Goal: Information Seeking & Learning: Learn about a topic

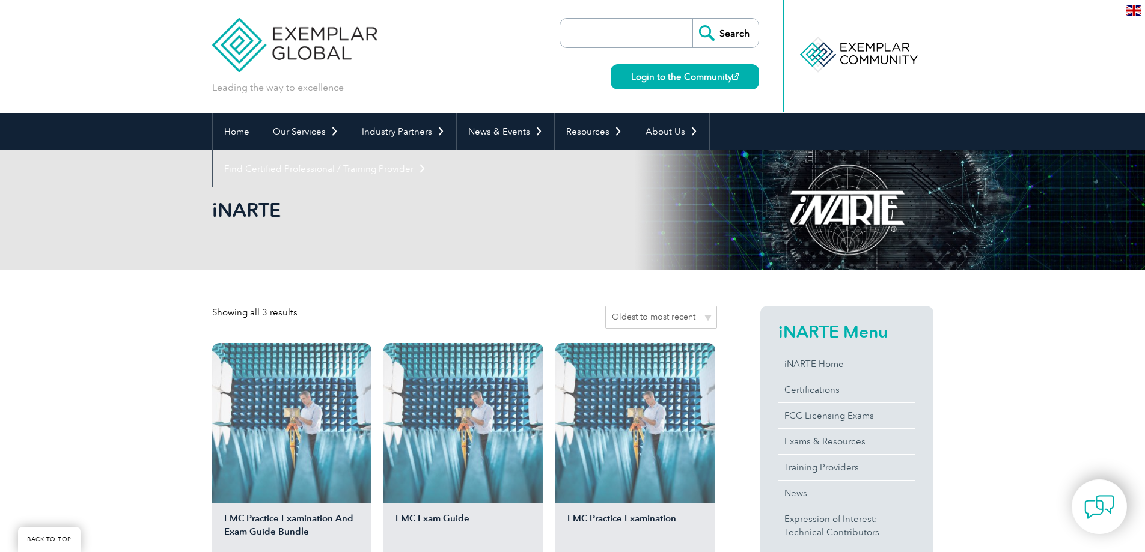
scroll to position [240, 0]
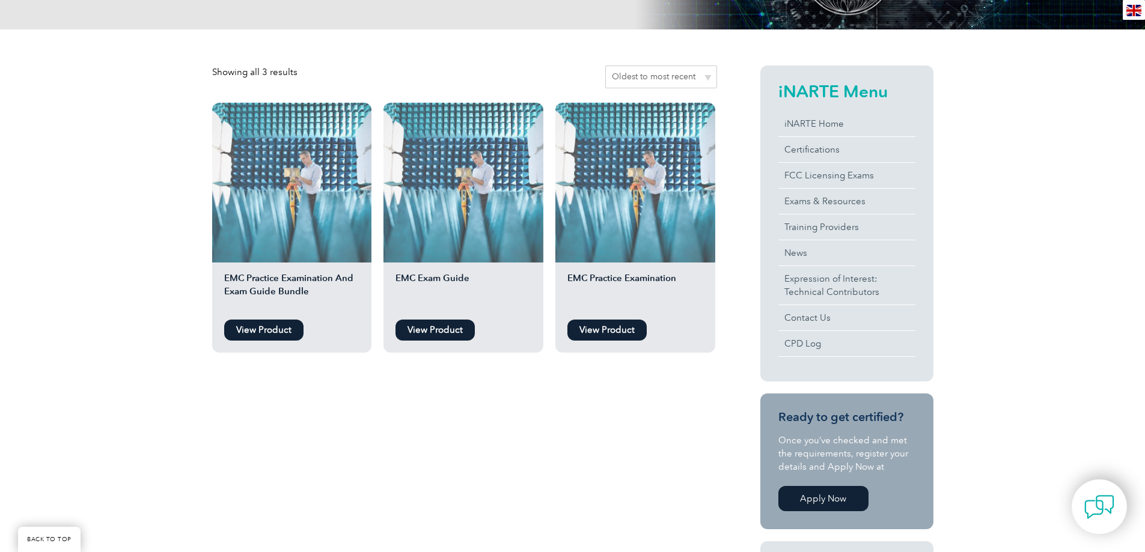
click at [153, 229] on div "Showing all 3 results Sort by popularity Sort by average rating Sort by latest …" at bounding box center [572, 421] width 1145 height 784
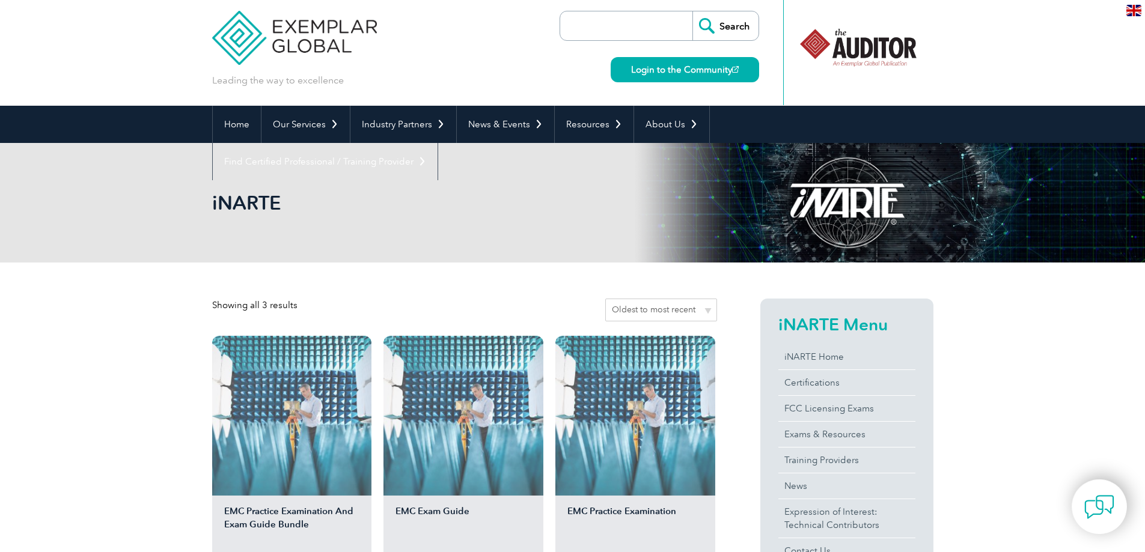
scroll to position [0, 0]
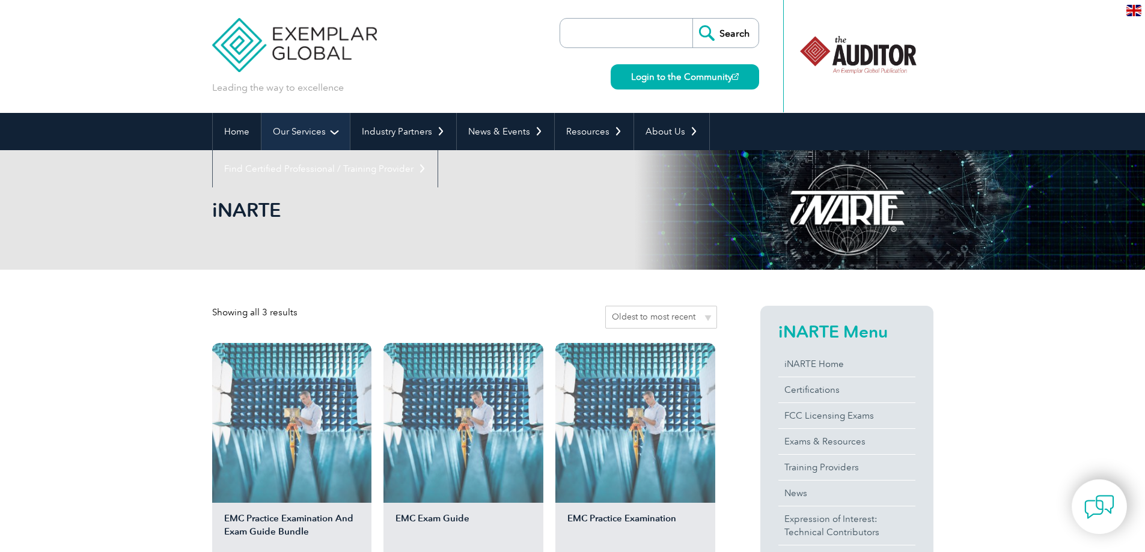
click at [325, 133] on link "Our Services" at bounding box center [305, 131] width 88 height 37
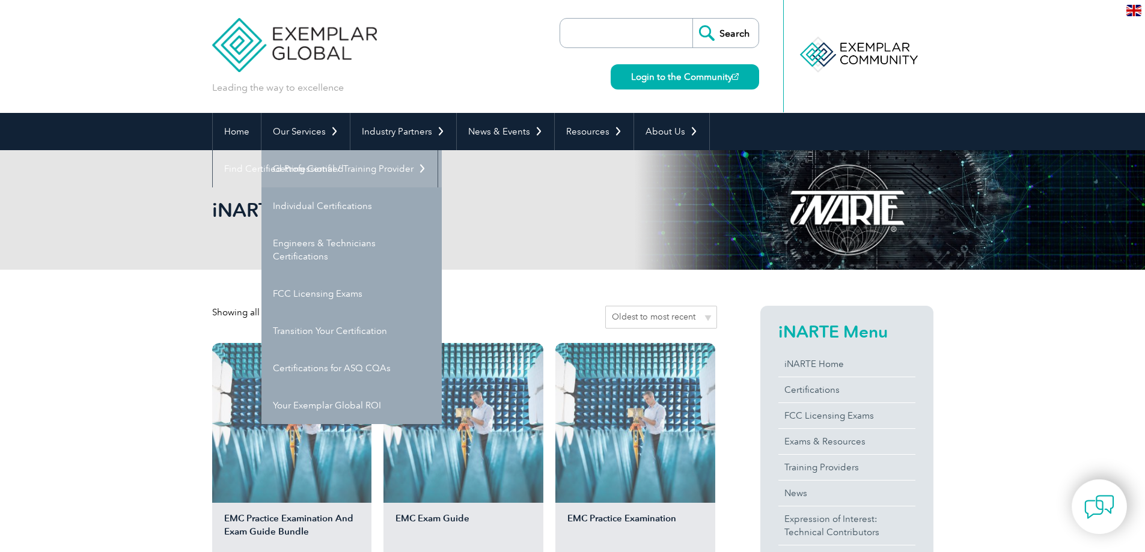
click at [325, 175] on link "Getting Certified" at bounding box center [351, 168] width 180 height 37
click at [314, 169] on link "Getting Certified" at bounding box center [351, 168] width 180 height 37
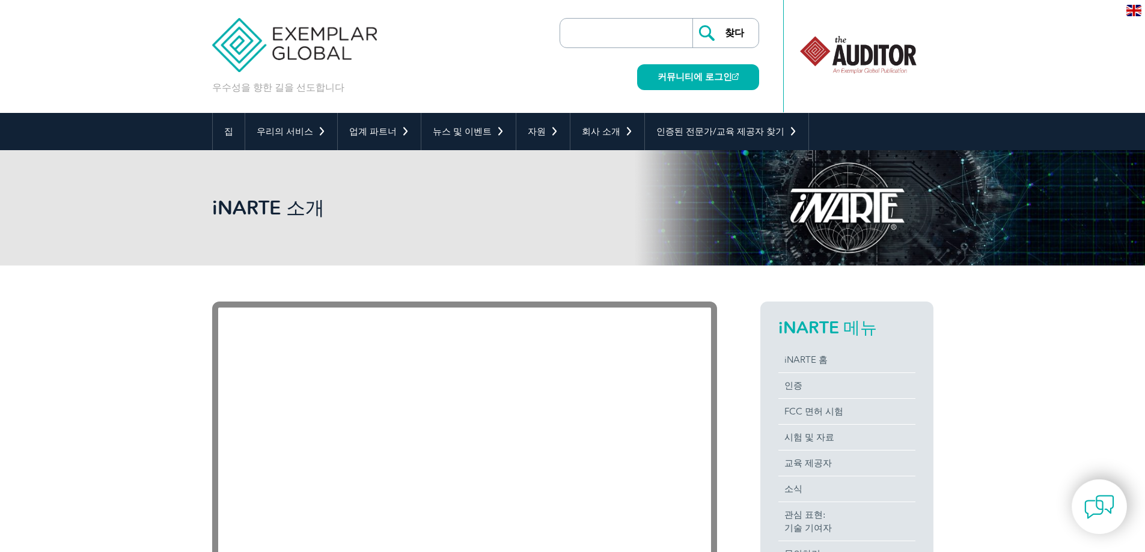
click at [164, 204] on div "iNARTE 소개" at bounding box center [572, 207] width 1145 height 115
click at [482, 251] on div "iNARTE 소개" at bounding box center [572, 207] width 721 height 115
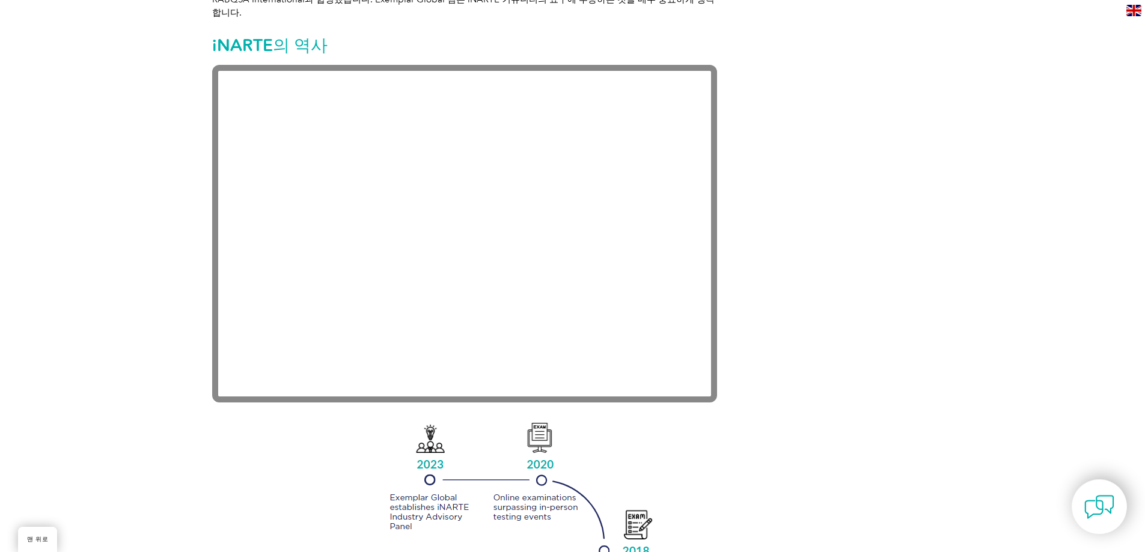
scroll to position [961, 0]
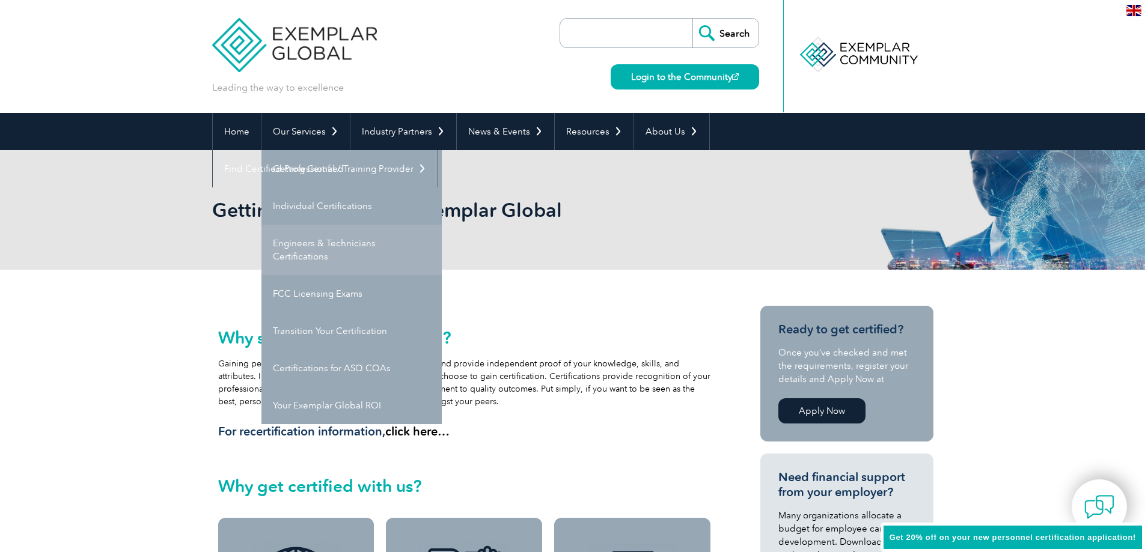
click at [329, 242] on link "Engineers & Technicians Certifications" at bounding box center [351, 250] width 180 height 50
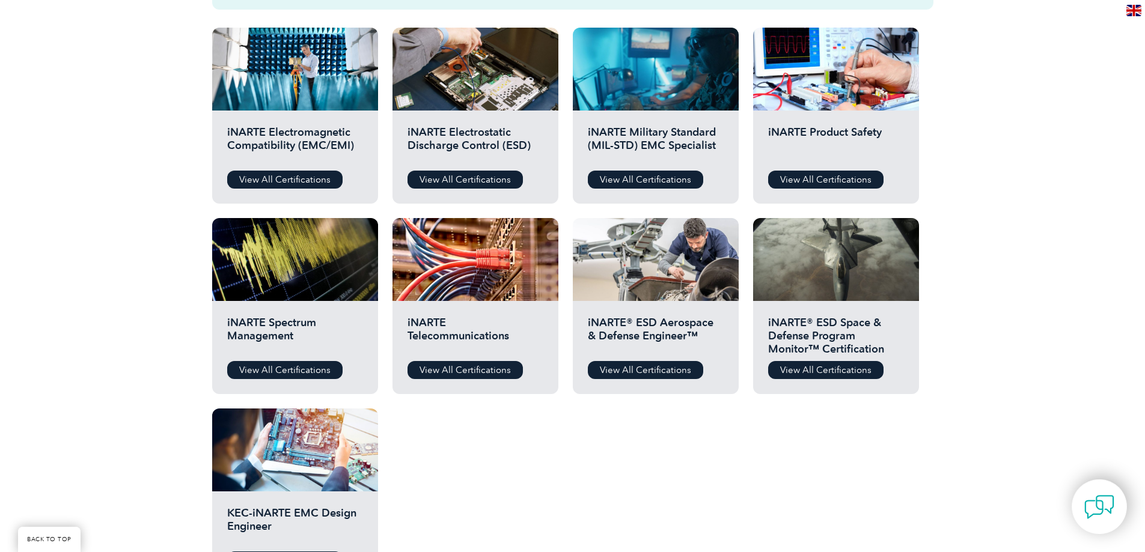
scroll to position [421, 0]
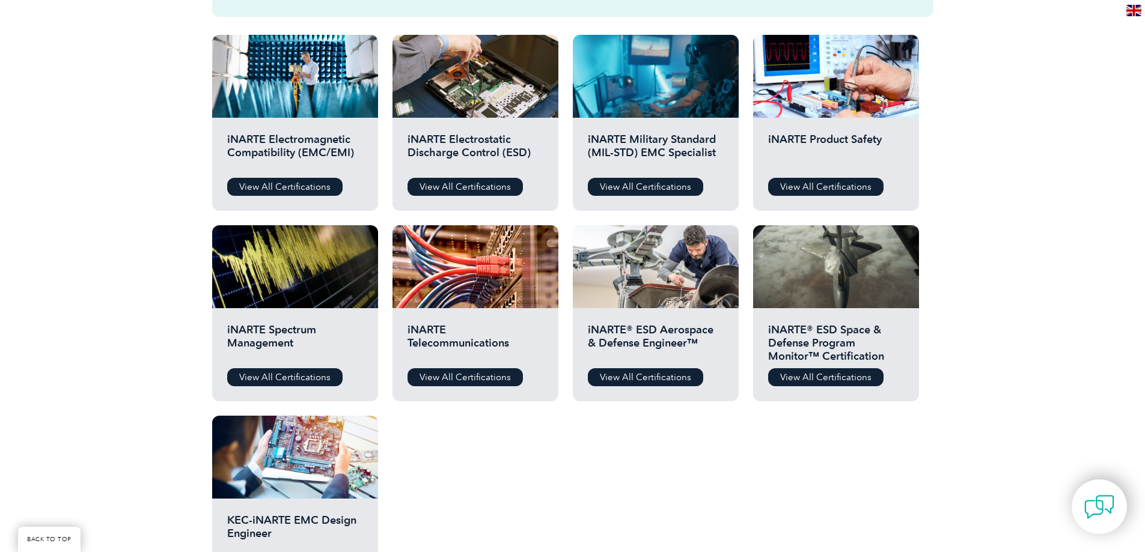
click at [737, 446] on div "Before You Apply For a Certification Download the “Certification Requirements” …" at bounding box center [572, 258] width 721 height 698
